Goal: Task Accomplishment & Management: Manage account settings

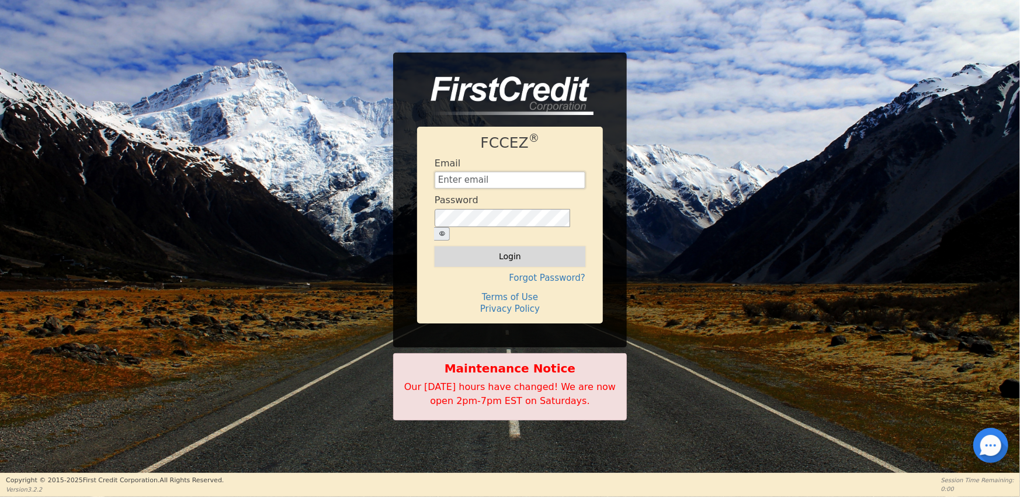
type input "[EMAIL_ADDRESS][DOMAIN_NAME]"
click at [509, 251] on button "Login" at bounding box center [510, 257] width 151 height 20
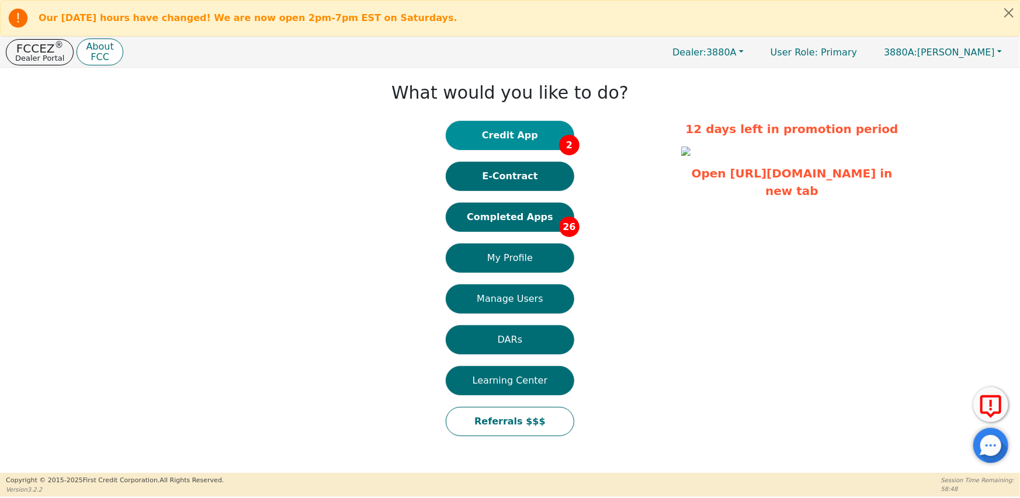
click at [533, 135] on button "Credit App 2" at bounding box center [510, 135] width 129 height 29
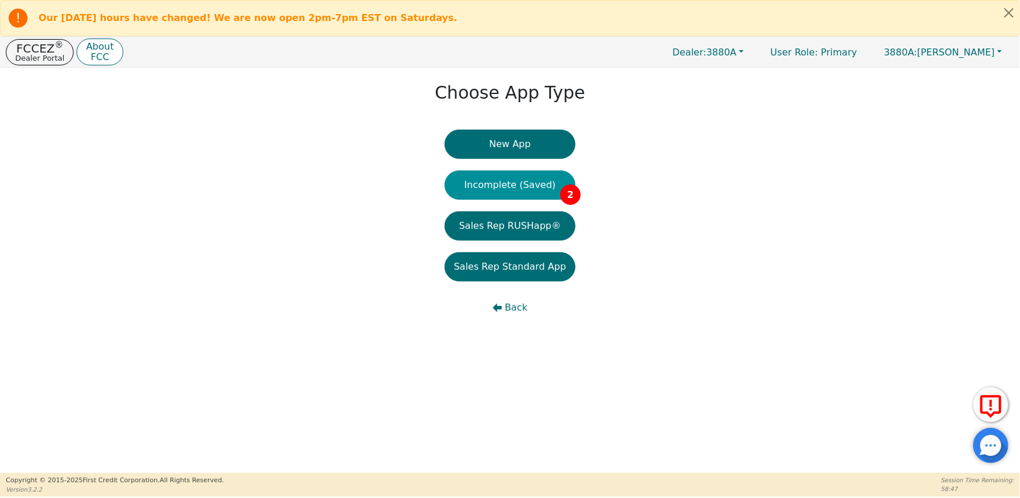
click at [528, 192] on button "Incomplete (Saved) 2" at bounding box center [510, 185] width 131 height 29
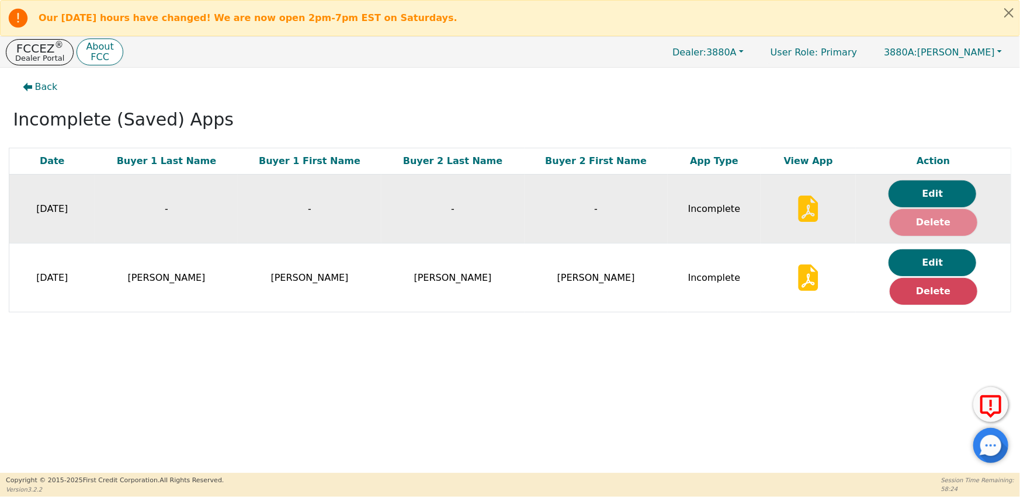
click at [914, 218] on button "Delete" at bounding box center [934, 222] width 88 height 27
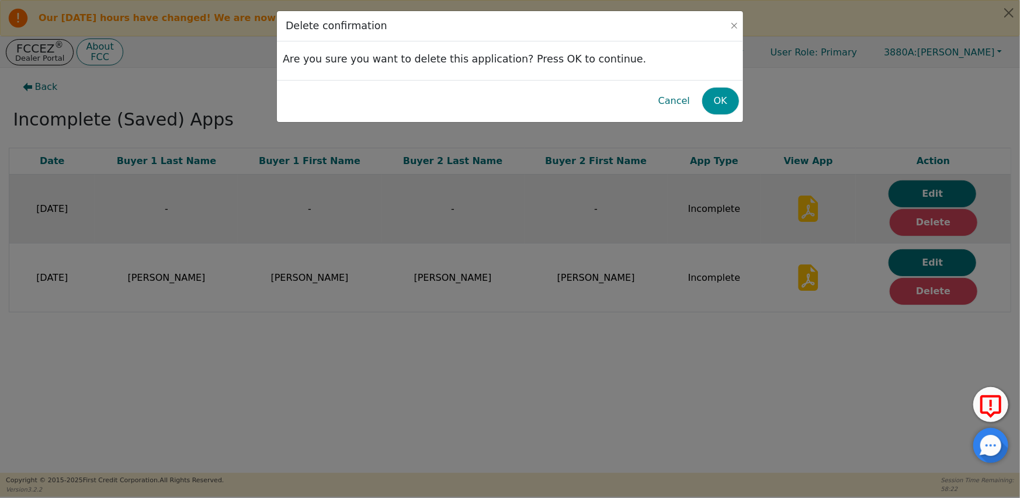
click at [713, 101] on button "OK" at bounding box center [720, 101] width 37 height 27
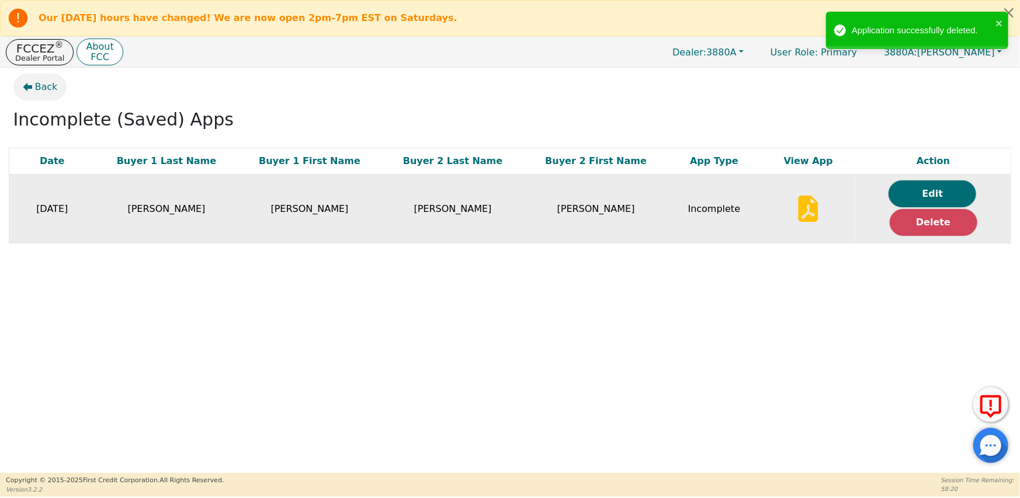
click at [47, 85] on span "Back" at bounding box center [46, 87] width 23 height 14
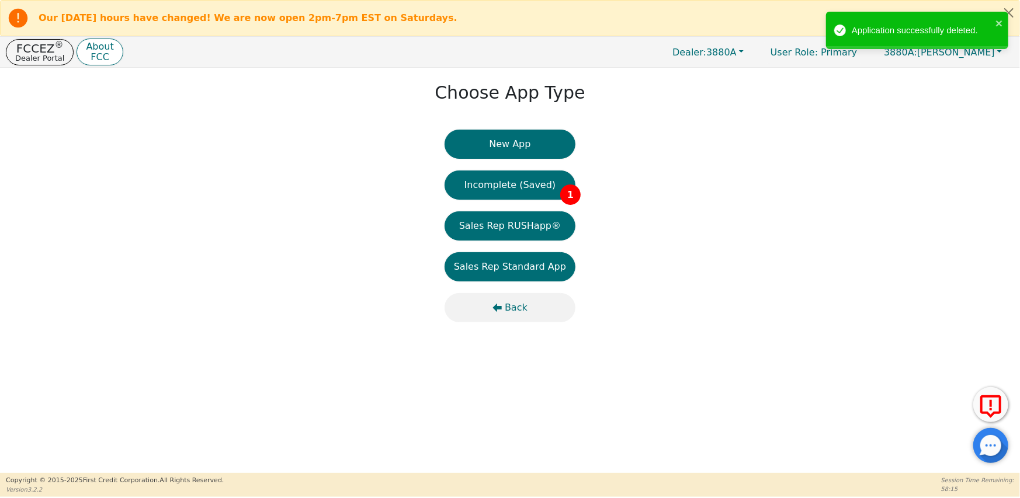
click at [518, 306] on span "Back" at bounding box center [516, 308] width 23 height 14
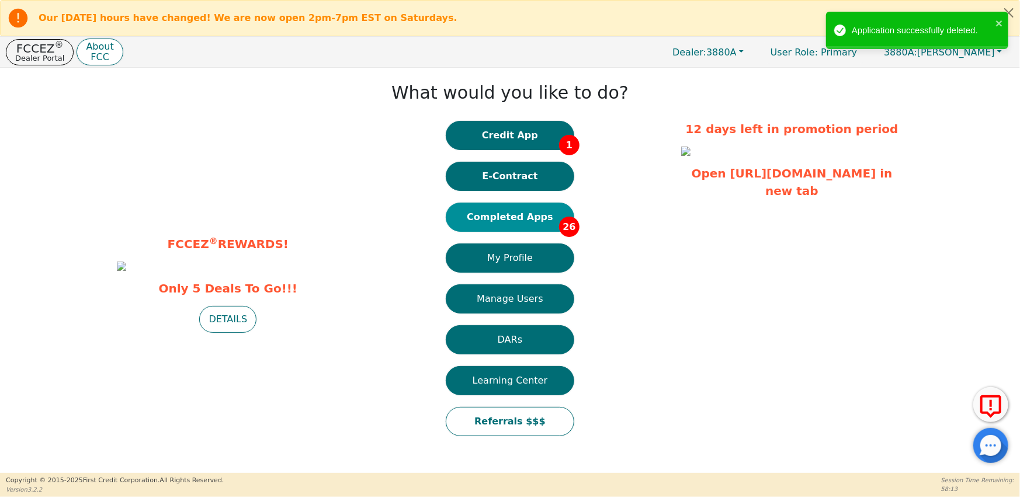
click at [536, 220] on button "Completed Apps 26" at bounding box center [510, 217] width 129 height 29
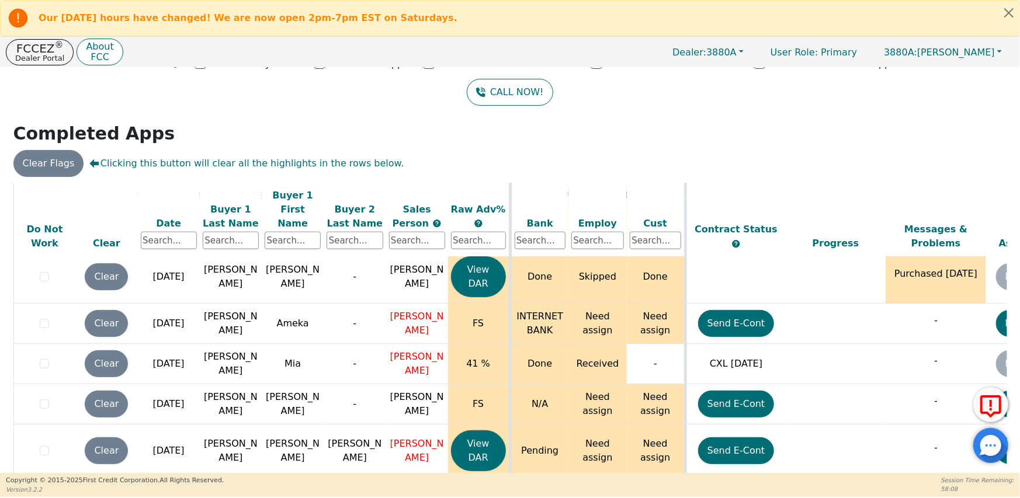
scroll to position [87, 0]
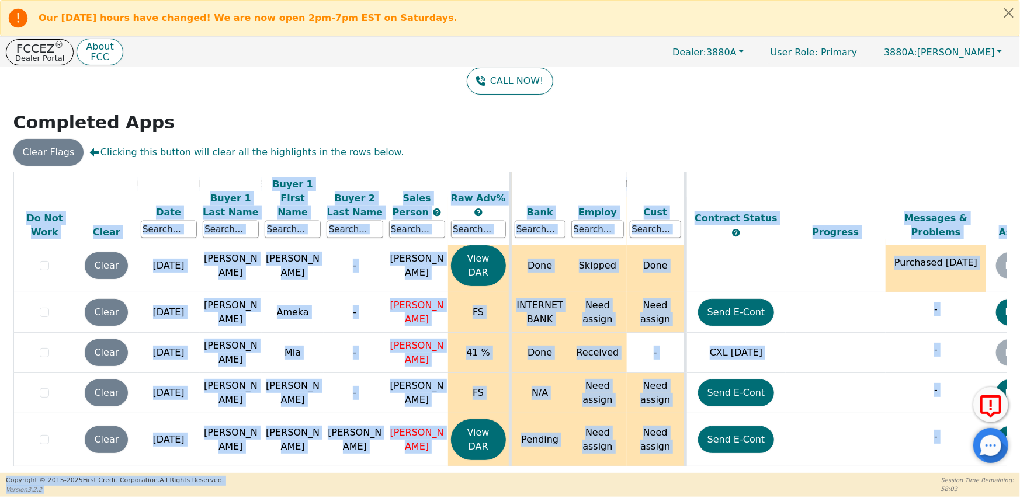
drag, startPoint x: 462, startPoint y: 465, endPoint x: 604, endPoint y: 479, distance: 143.3
click at [604, 479] on div "Our [DATE] hours have changed! We are now open 2pm-7pm EST on Saturdays. FCCEZ …" at bounding box center [510, 248] width 1020 height 497
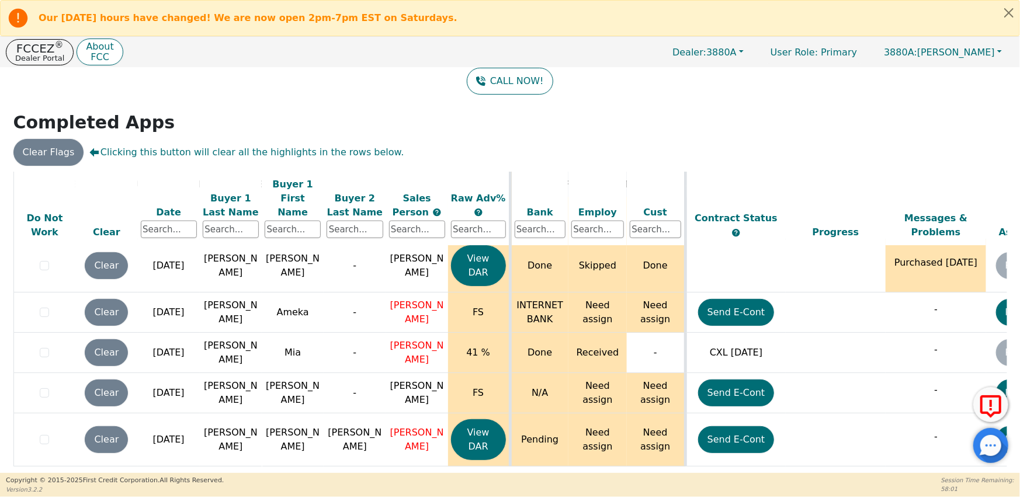
drag, startPoint x: 772, startPoint y: 466, endPoint x: 869, endPoint y: 467, distance: 97.6
click at [869, 467] on div "ALL VALUES ON THIS PAGE ARE UPDATED IN REAL TIME VERIFICATION STATUS Do Not Wor…" at bounding box center [510, 321] width 994 height 299
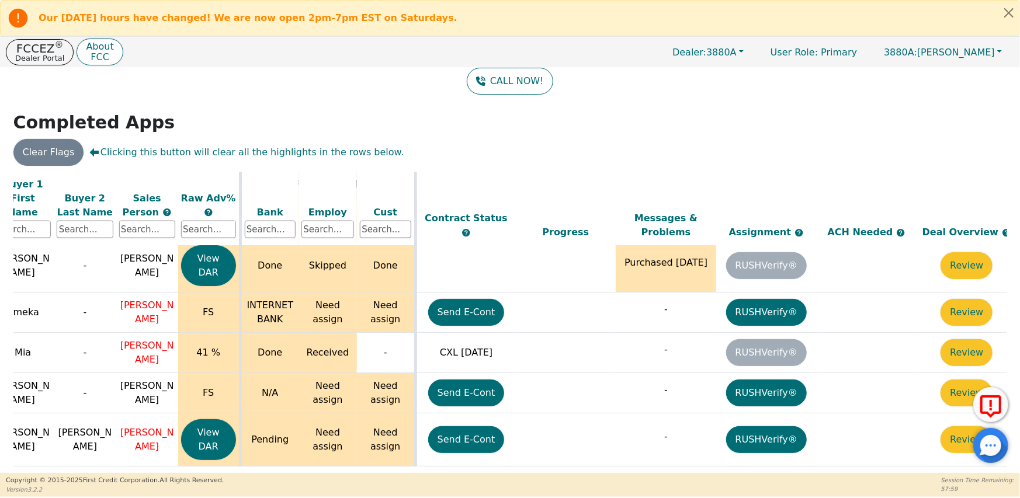
scroll to position [1113, 286]
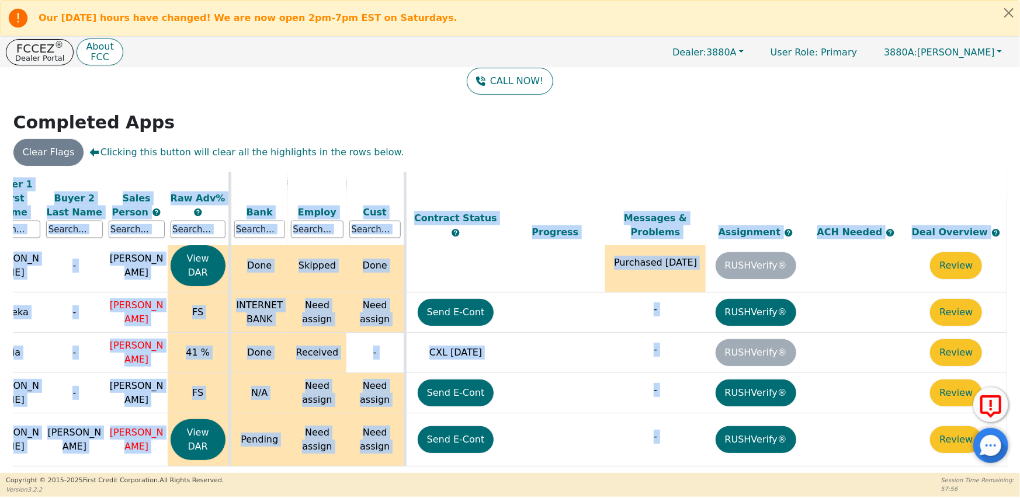
drag, startPoint x: 945, startPoint y: 466, endPoint x: 722, endPoint y: 453, distance: 223.6
click at [722, 453] on div "ALL VALUES ON THIS PAGE ARE UPDATED IN REAL TIME VERIFICATION STATUS Do Not Wor…" at bounding box center [510, 321] width 994 height 299
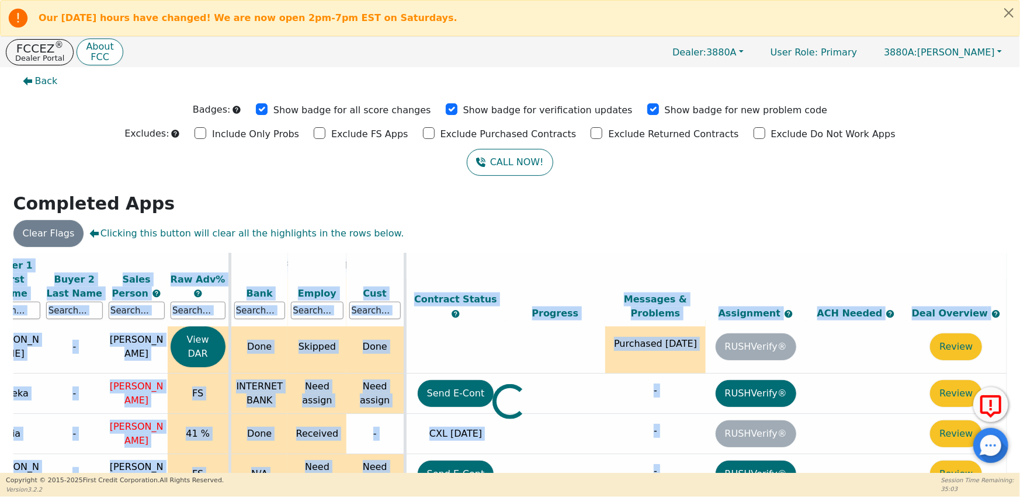
scroll to position [0, 0]
